Goal: Information Seeking & Learning: Find specific fact

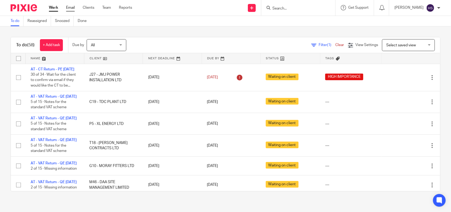
click at [67, 7] on link "Email" at bounding box center [70, 7] width 9 height 5
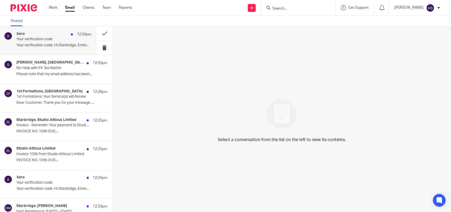
click at [52, 45] on p "Your verification code. Hi Starbridge, Enter..." at bounding box center [53, 45] width 75 height 4
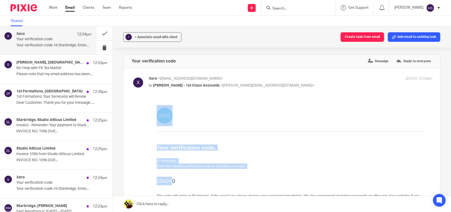
drag, startPoint x: 155, startPoint y: 180, endPoint x: 159, endPoint y: 182, distance: 4.1
click at [173, 180] on td "Your verification code. Hi Starbridge, Enter the following verification code to…" at bounding box center [291, 169] width 284 height 141
click at [180, 180] on h2 "254240" at bounding box center [291, 180] width 268 height 8
click at [184, 183] on h2 "254240" at bounding box center [291, 180] width 268 height 8
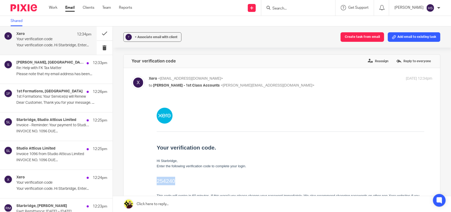
drag, startPoint x: 158, startPoint y: 180, endPoint x: 174, endPoint y: 180, distance: 16.4
click at [174, 180] on h2 "254240" at bounding box center [291, 180] width 268 height 8
copy h2 "254240"
click at [52, 7] on link "Work" at bounding box center [53, 7] width 8 height 5
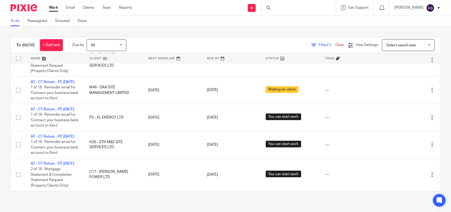
scroll to position [1581, 0]
